Goal: Task Accomplishment & Management: Use online tool/utility

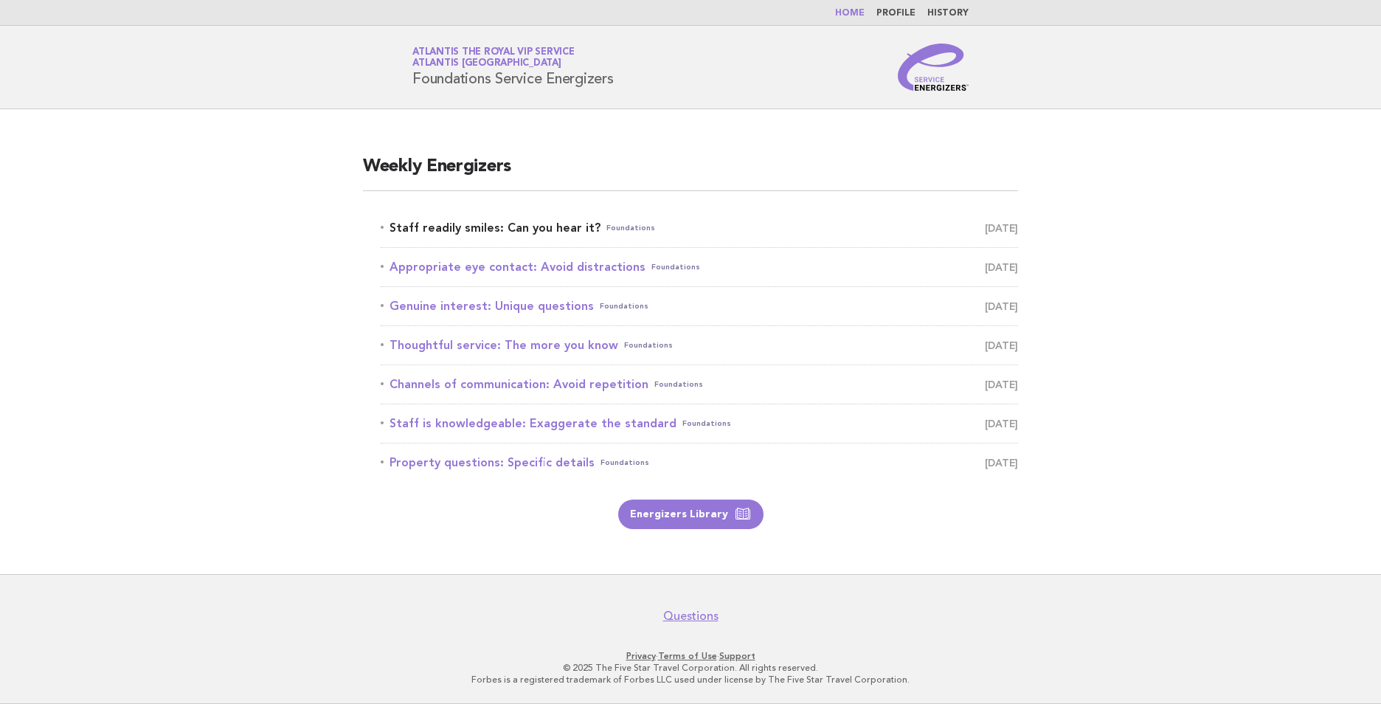
click at [505, 223] on link "Staff readily smiles: Can you hear it? Foundations September 21" at bounding box center [699, 228] width 637 height 21
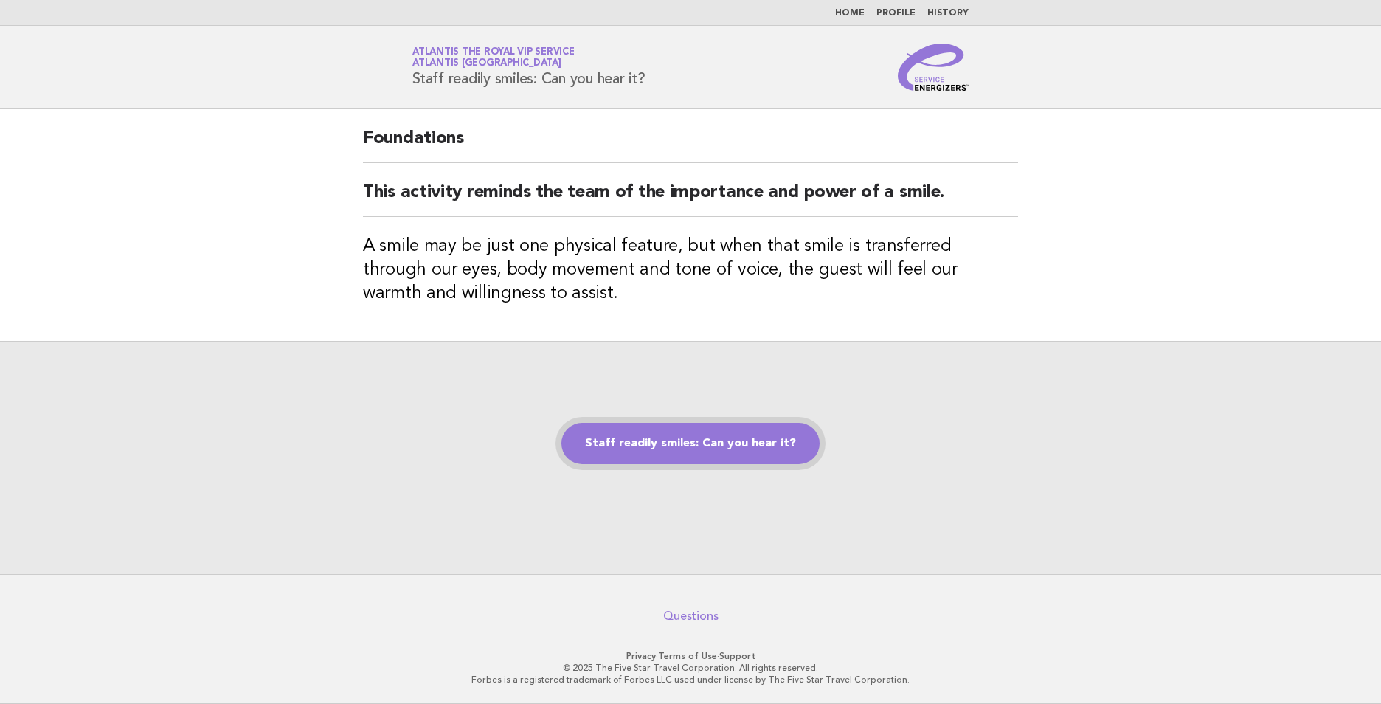
click at [730, 441] on link "Staff readily smiles: Can you hear it?" at bounding box center [690, 443] width 258 height 41
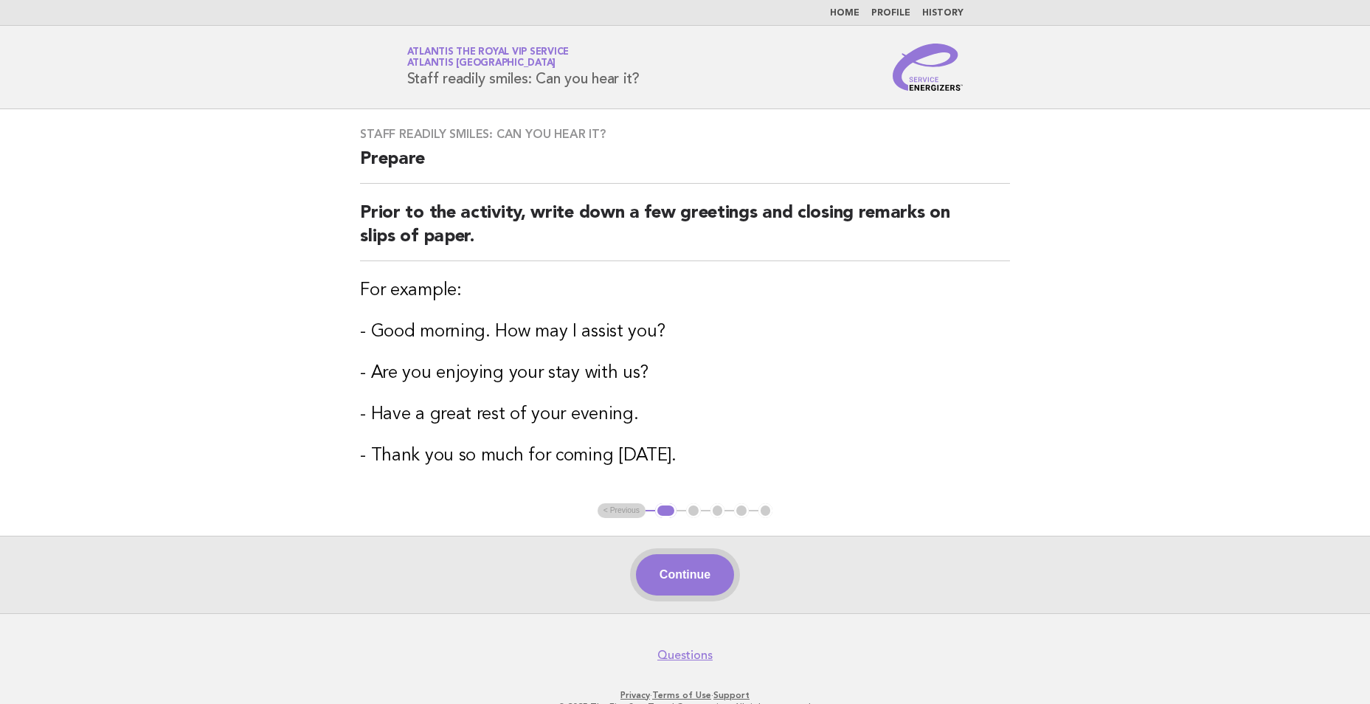
click at [696, 578] on button "Continue" at bounding box center [685, 574] width 98 height 41
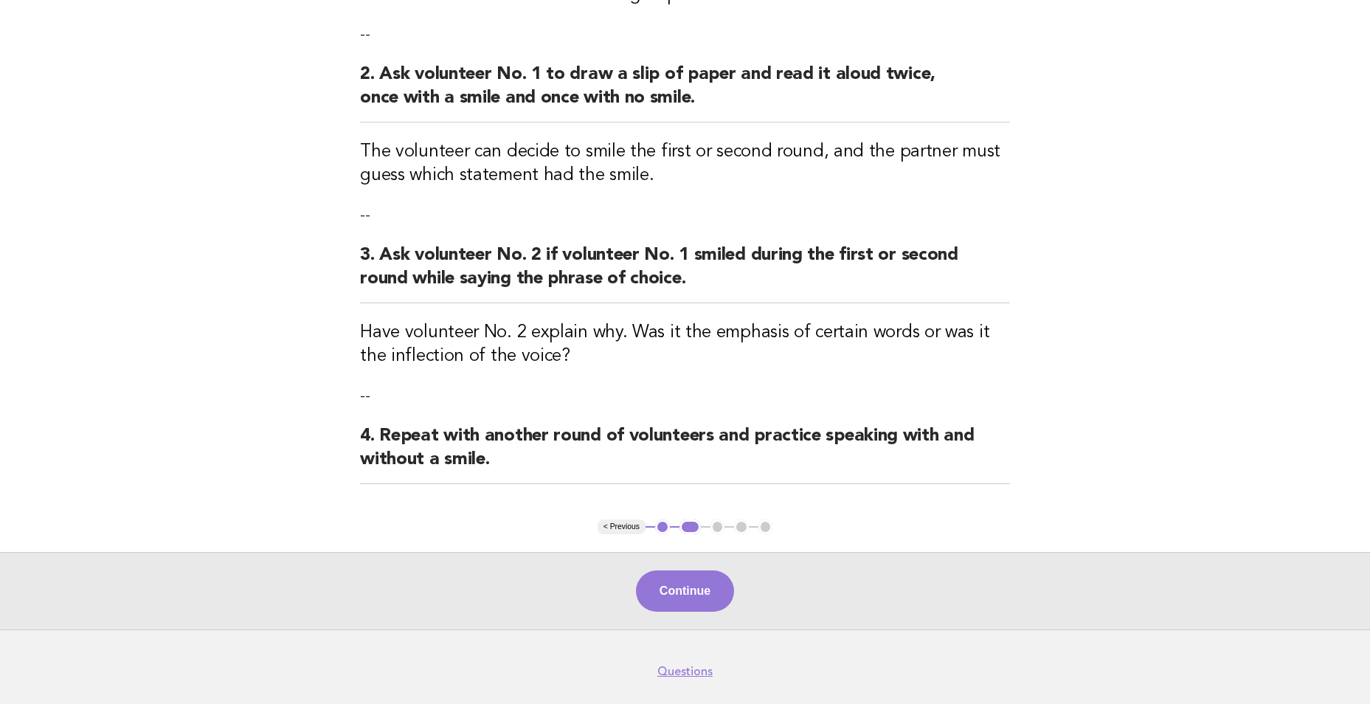
scroll to position [295, 0]
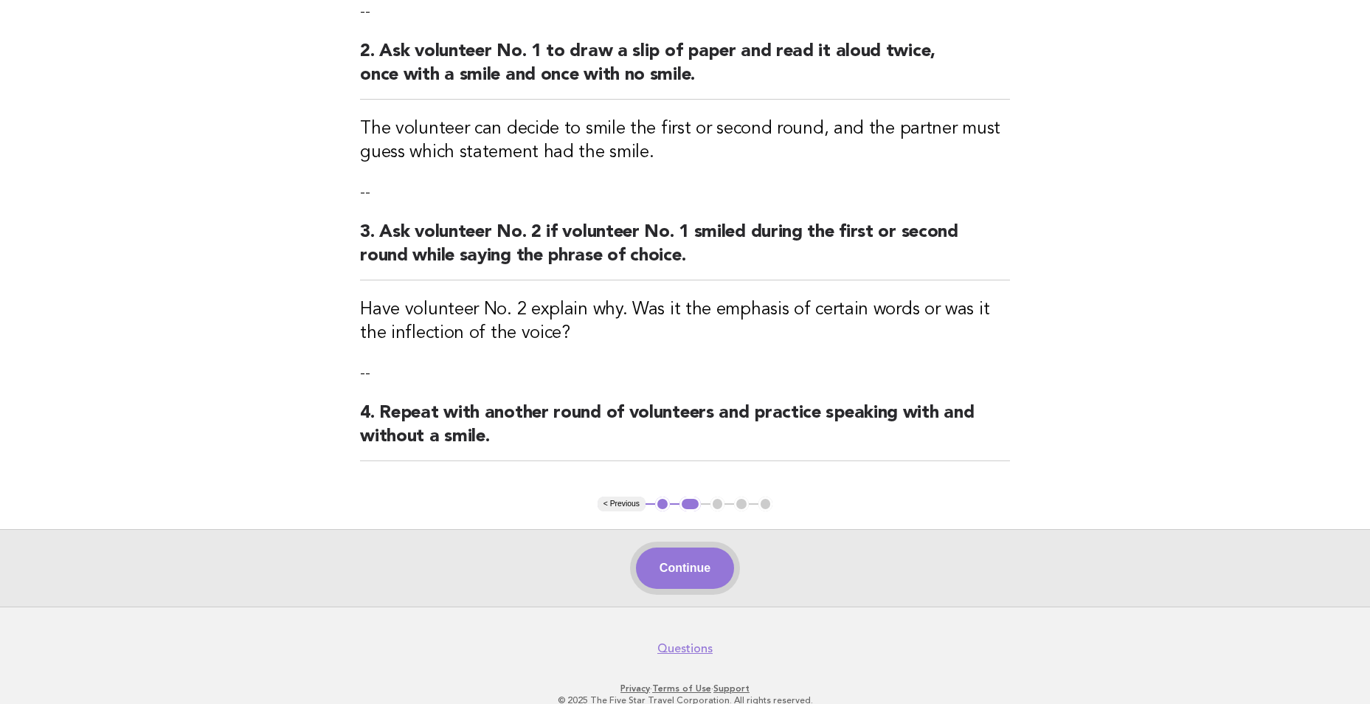
click at [684, 558] on button "Continue" at bounding box center [685, 567] width 98 height 41
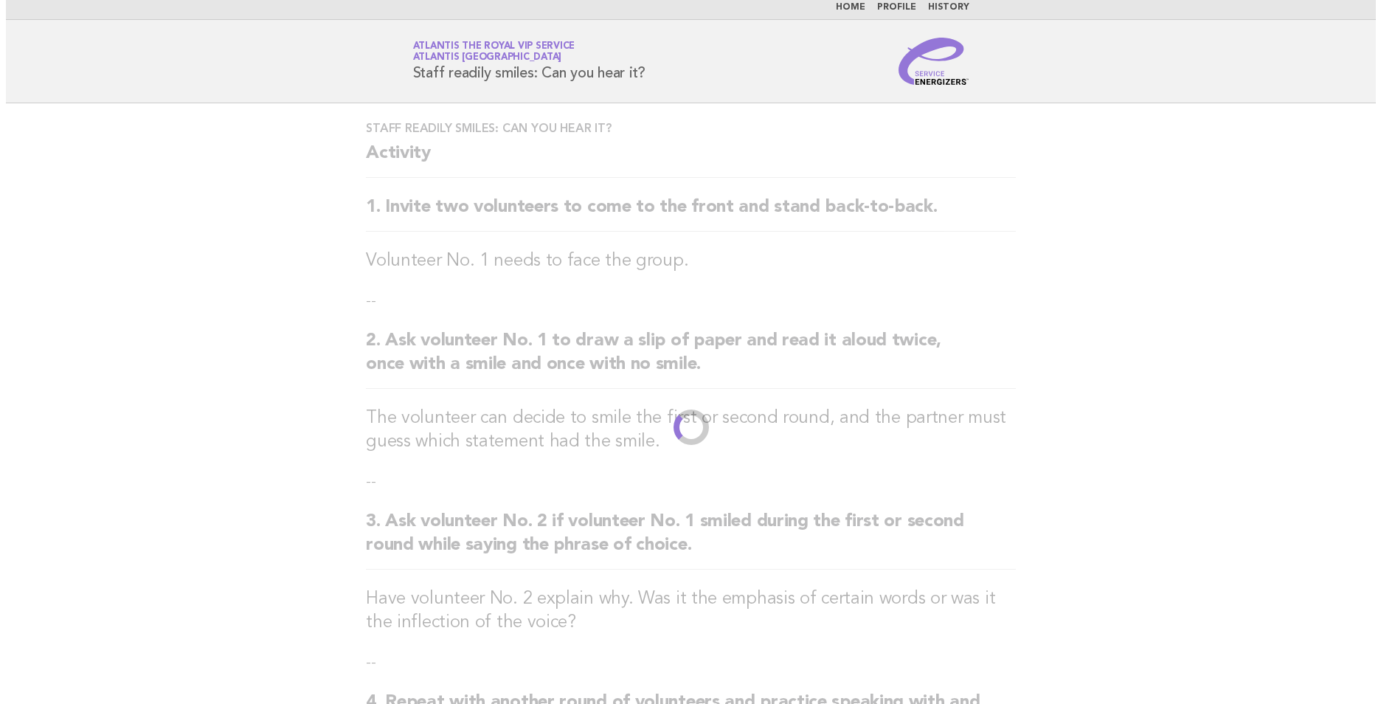
scroll to position [0, 0]
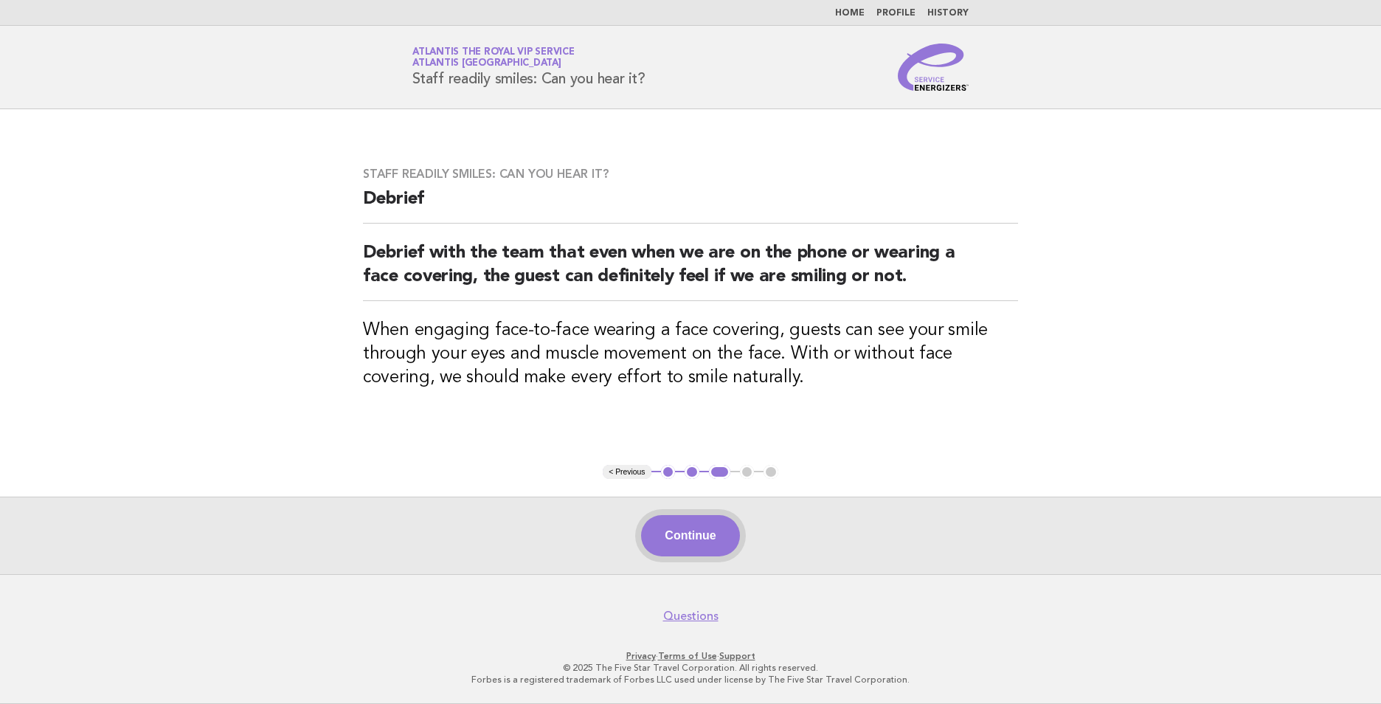
click at [705, 539] on button "Continue" at bounding box center [690, 535] width 98 height 41
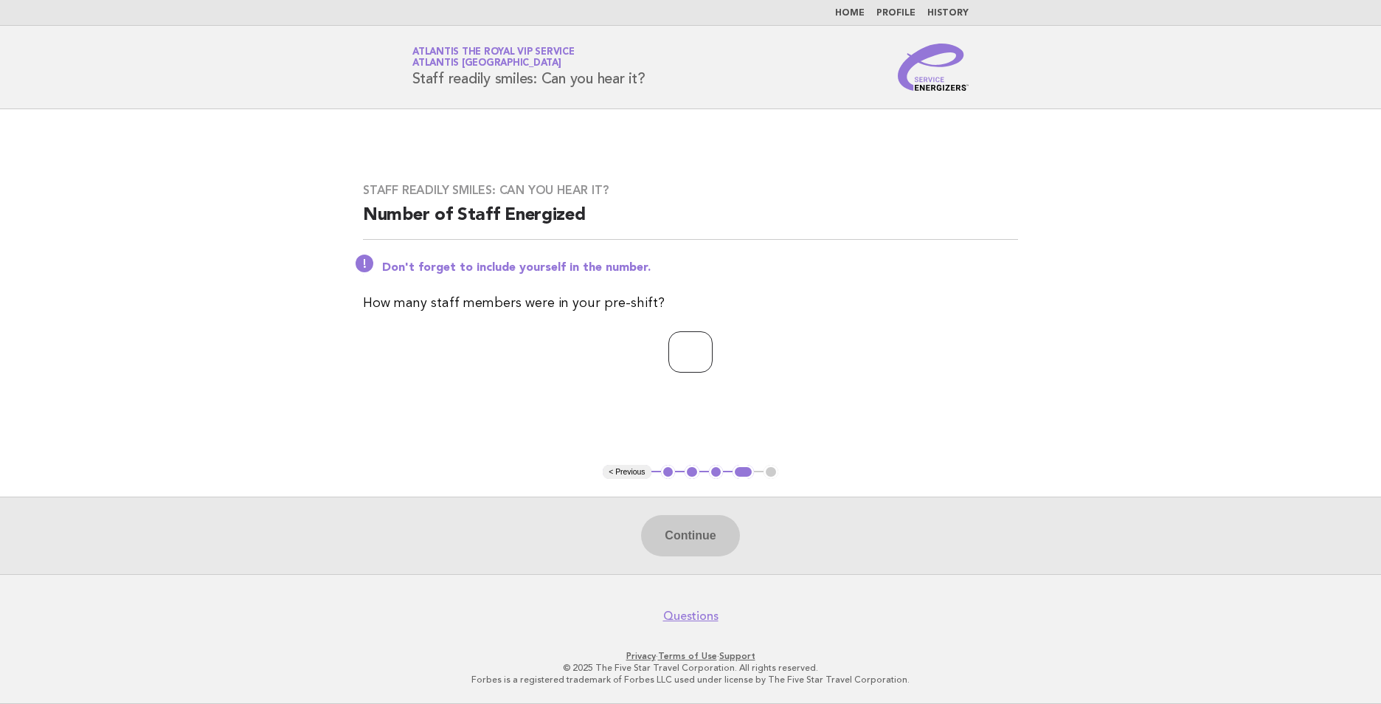
click at [668, 361] on input "number" at bounding box center [690, 351] width 44 height 41
type input "*"
click at [657, 531] on button "Continue" at bounding box center [690, 535] width 98 height 41
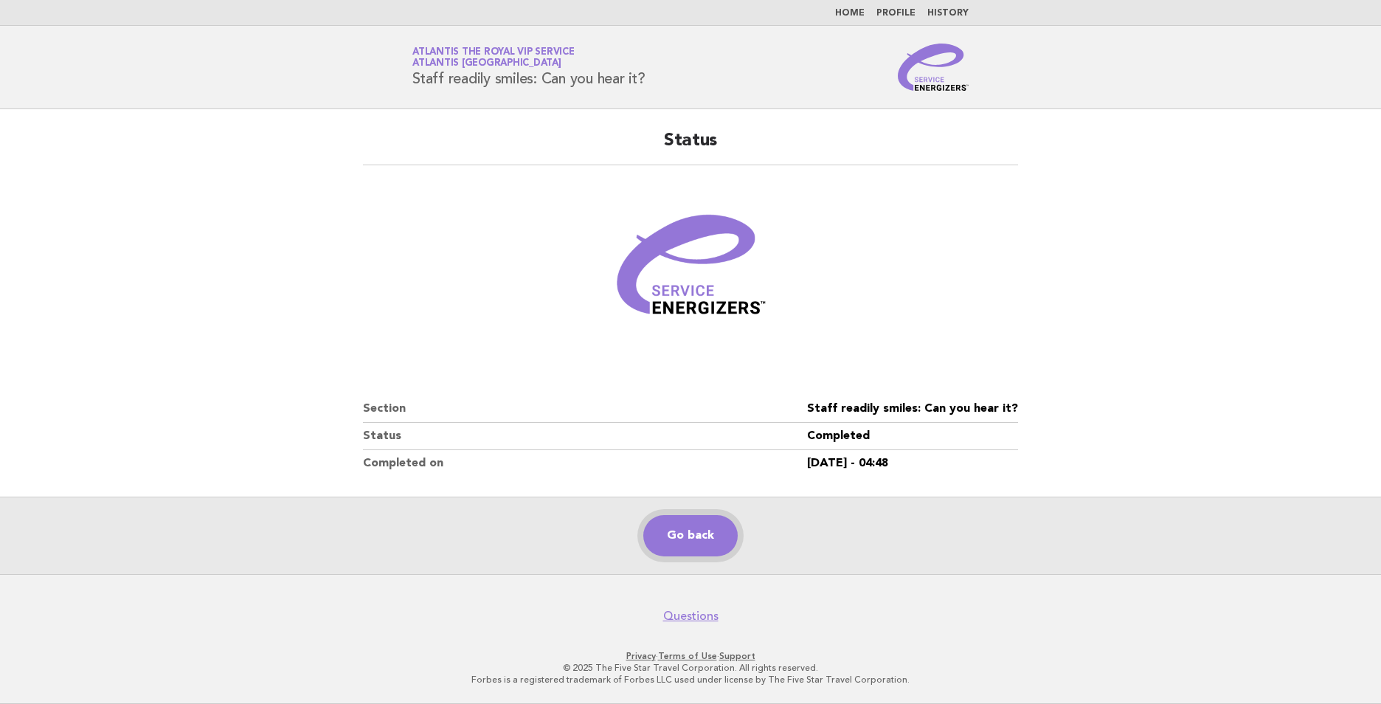
click at [704, 540] on link "Go back" at bounding box center [690, 535] width 94 height 41
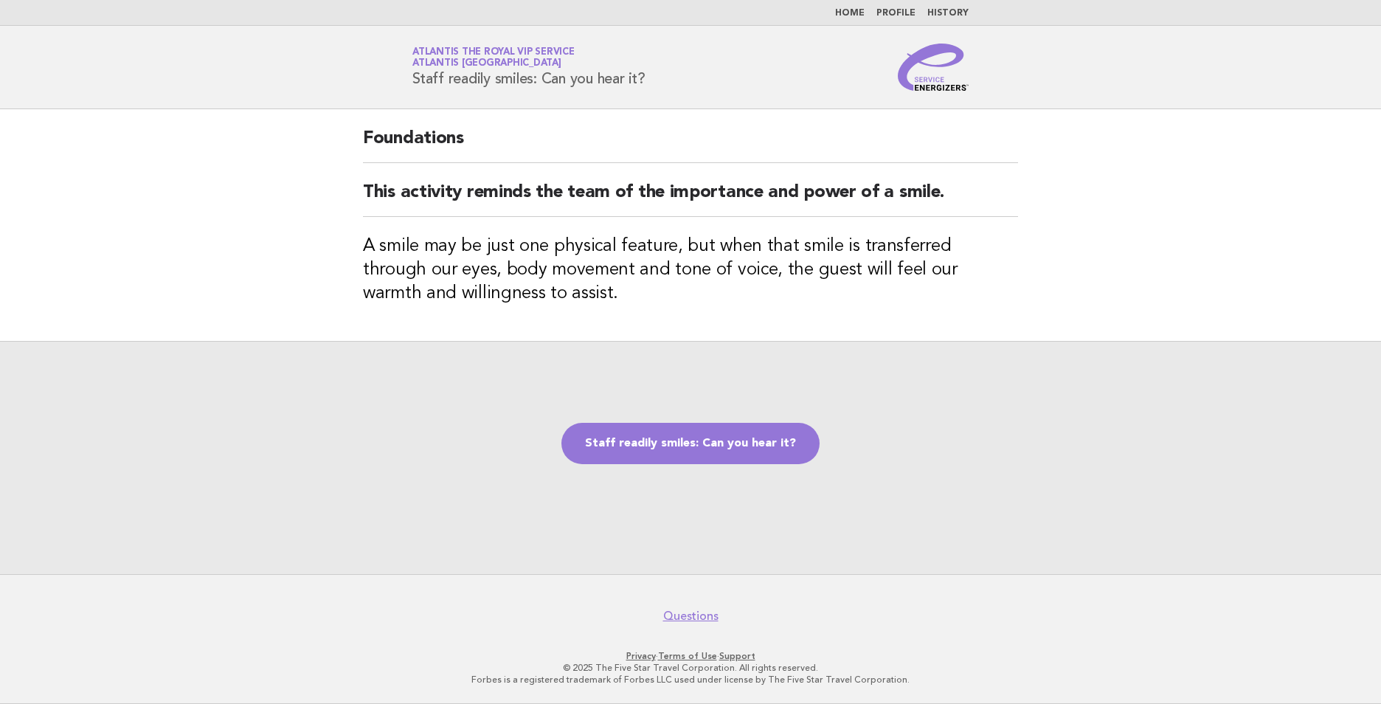
click at [852, 12] on link "Home" at bounding box center [850, 13] width 30 height 9
